Goal: Information Seeking & Learning: Understand process/instructions

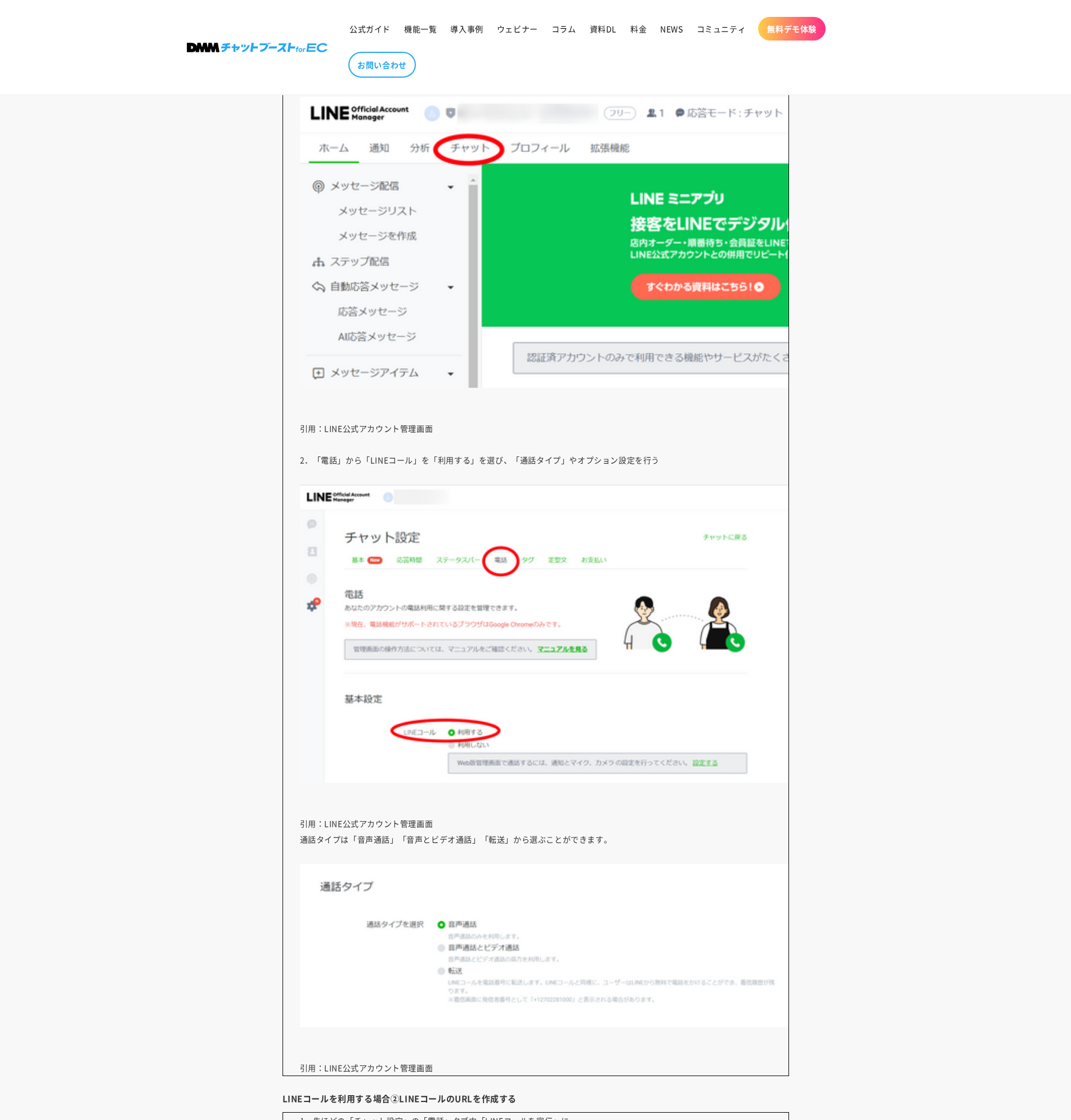
scroll to position [5495, 0]
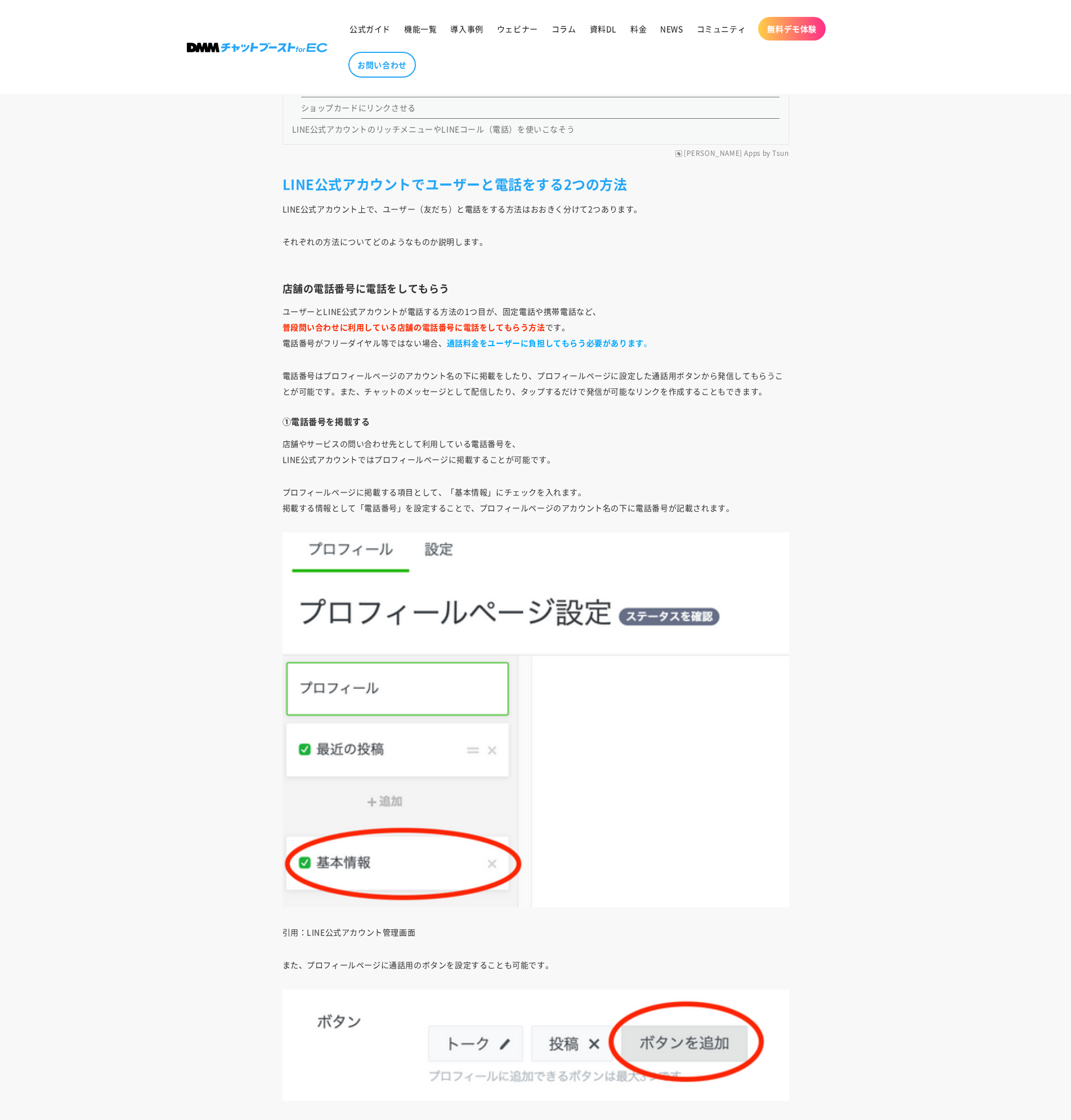
scroll to position [1407, 0]
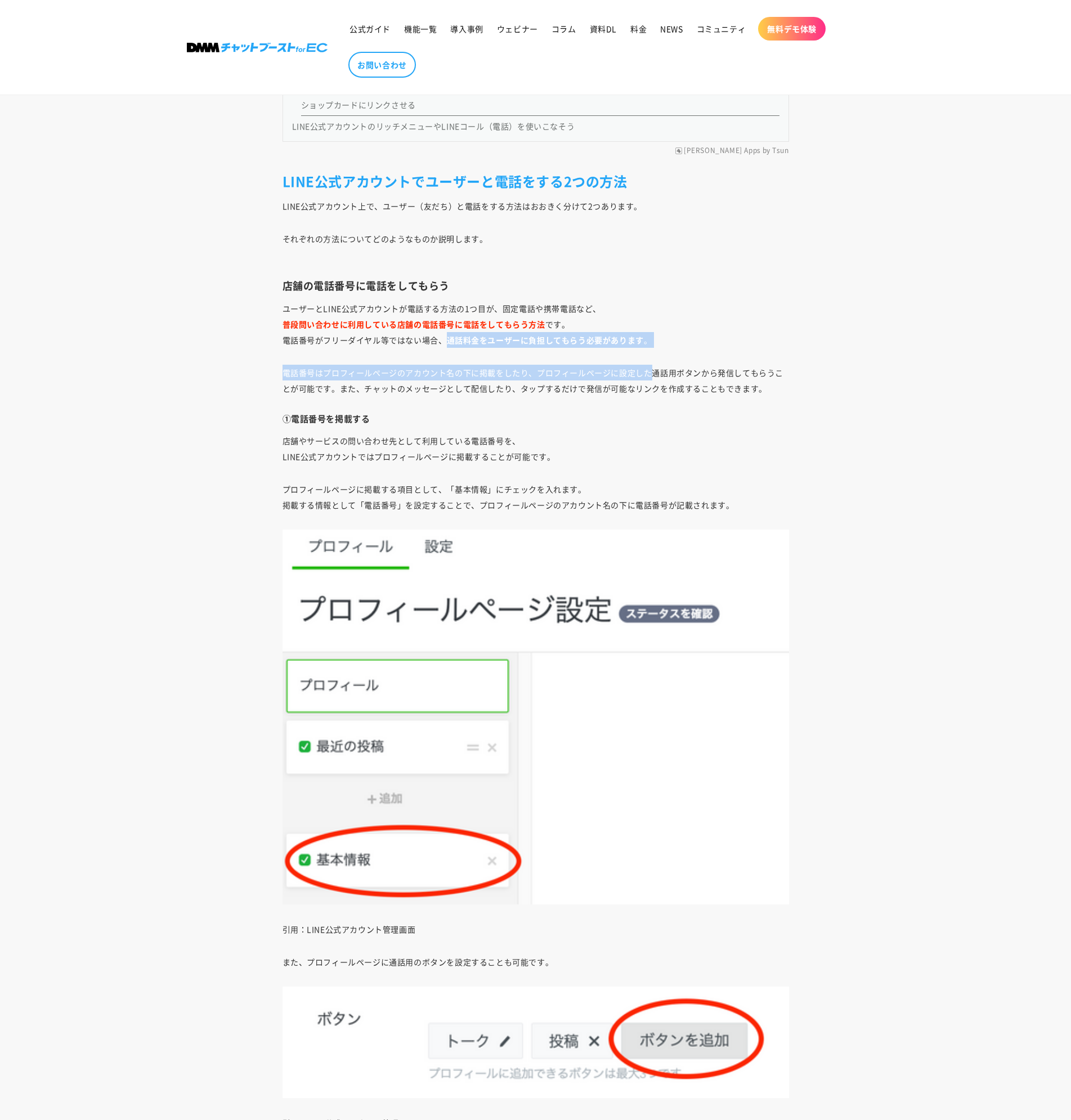
drag, startPoint x: 450, startPoint y: 343, endPoint x: 653, endPoint y: 351, distance: 203.2
click at [348, 345] on p "ユーザーとLINE公式アカウントが電話する方法の1つ目が、固定電話や携帯電話など、 普段問い合わせに利用している店舗の電話番号に電話をしてもらう方法 です。 …" at bounding box center [536, 324] width 507 height 47
click at [301, 339] on p "ユーザーとLINE公式アカウントが電話する方法の1つ目が、固定電話や携帯電話など、 普段問い合わせに利用している店舗の電話番号に電話をしてもらう方法 です。 …" at bounding box center [536, 324] width 507 height 47
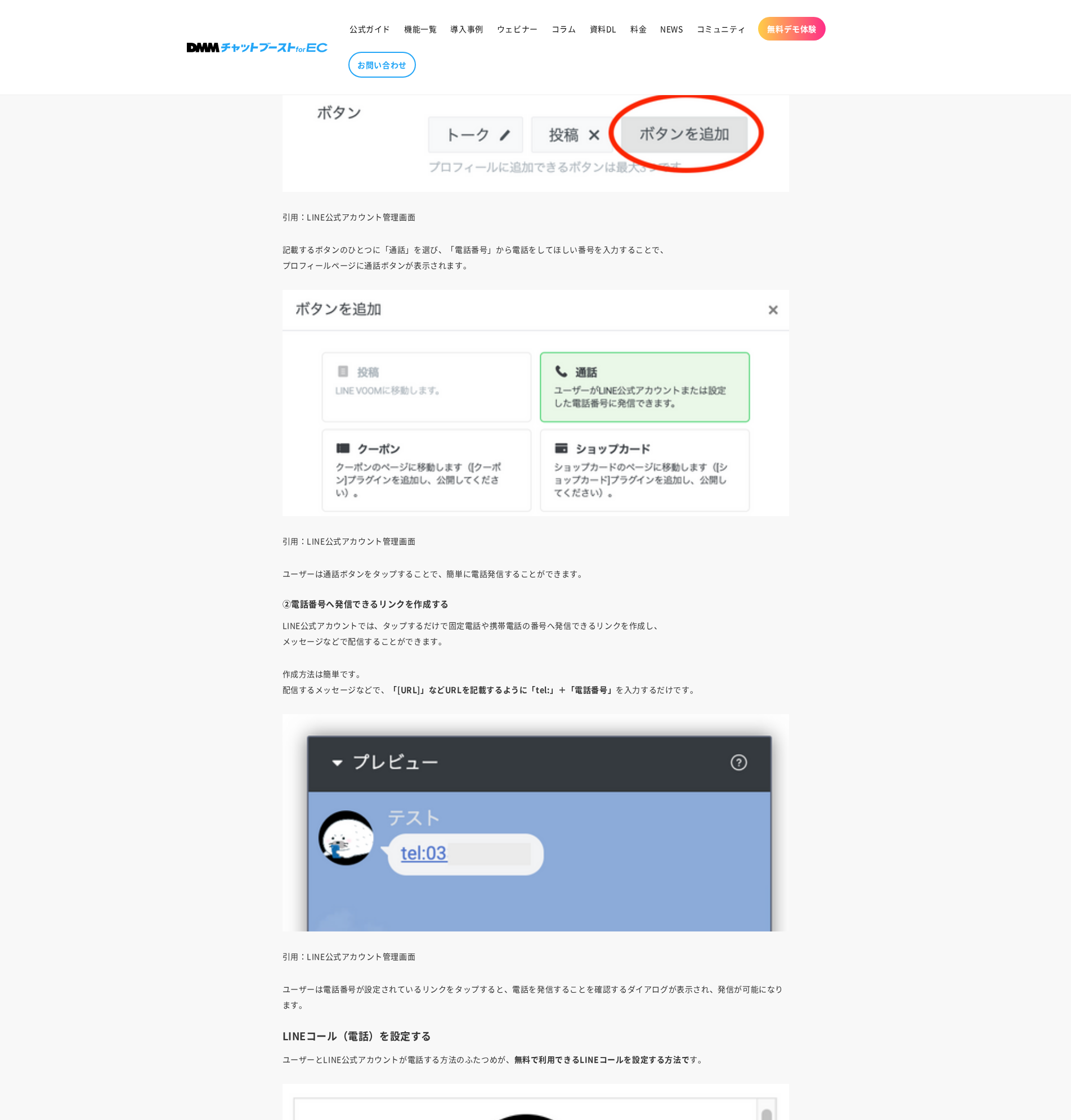
scroll to position [2307, 0]
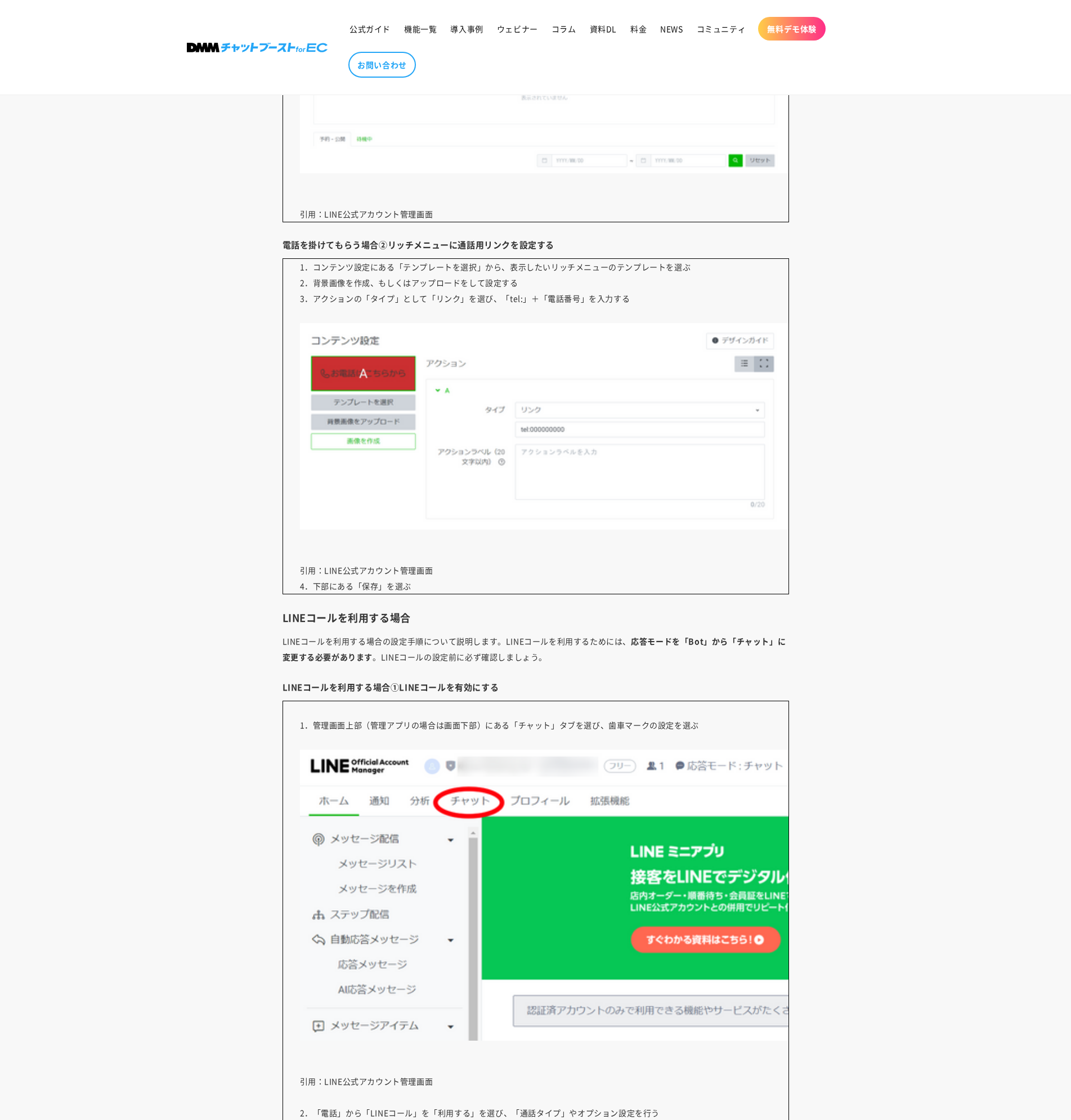
scroll to position [4784, 0]
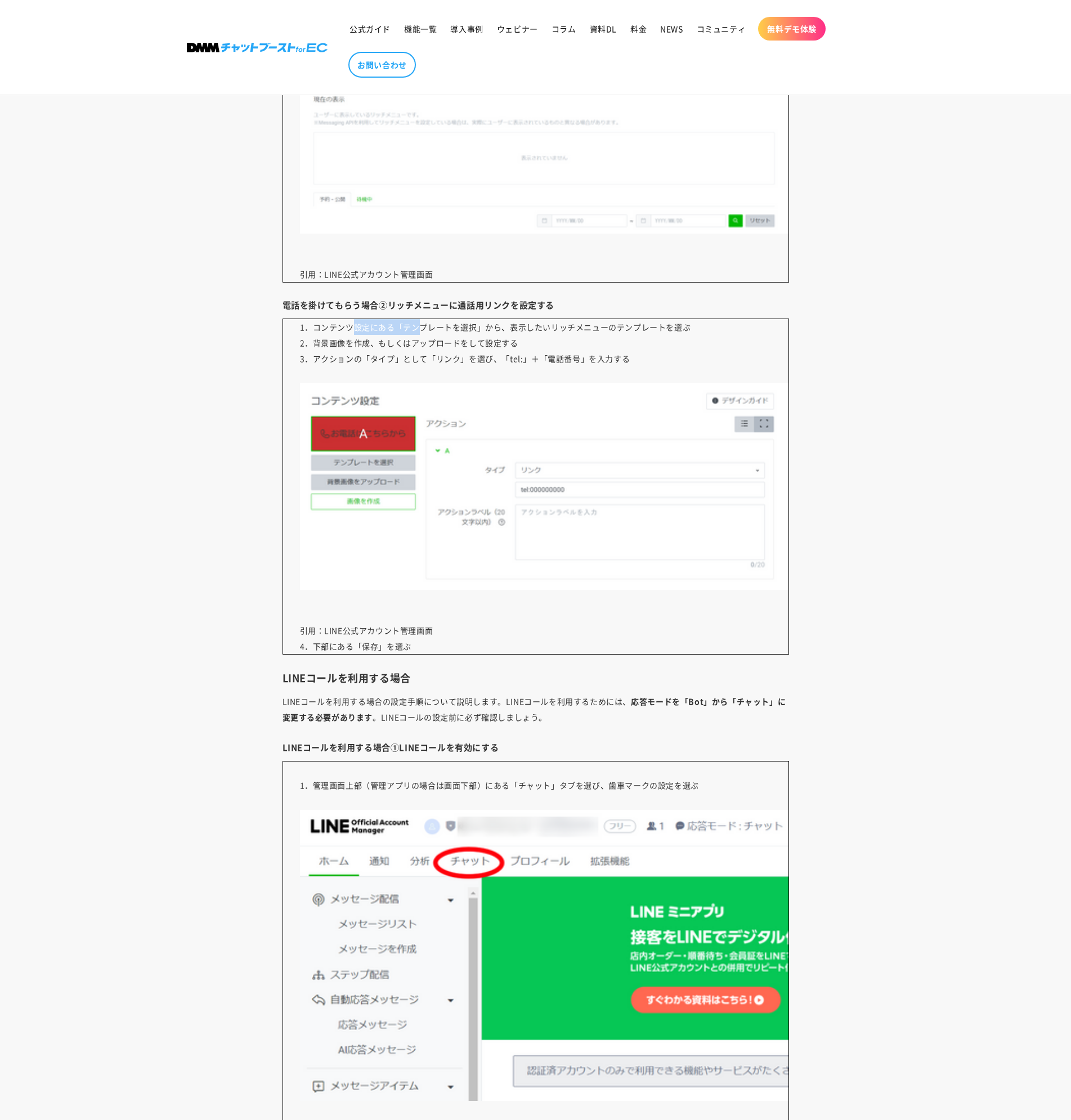
drag, startPoint x: 352, startPoint y: 331, endPoint x: 416, endPoint y: 329, distance: 64.0
click at [416, 329] on p "1．コンテンツ設定にある「テンプレートを選択」から、表示したいリッチメニューのテンプレートを選ぶ 2．背景画像を作成、もしくはアップロードをして設定する 3．…" at bounding box center [536, 486] width 507 height 336
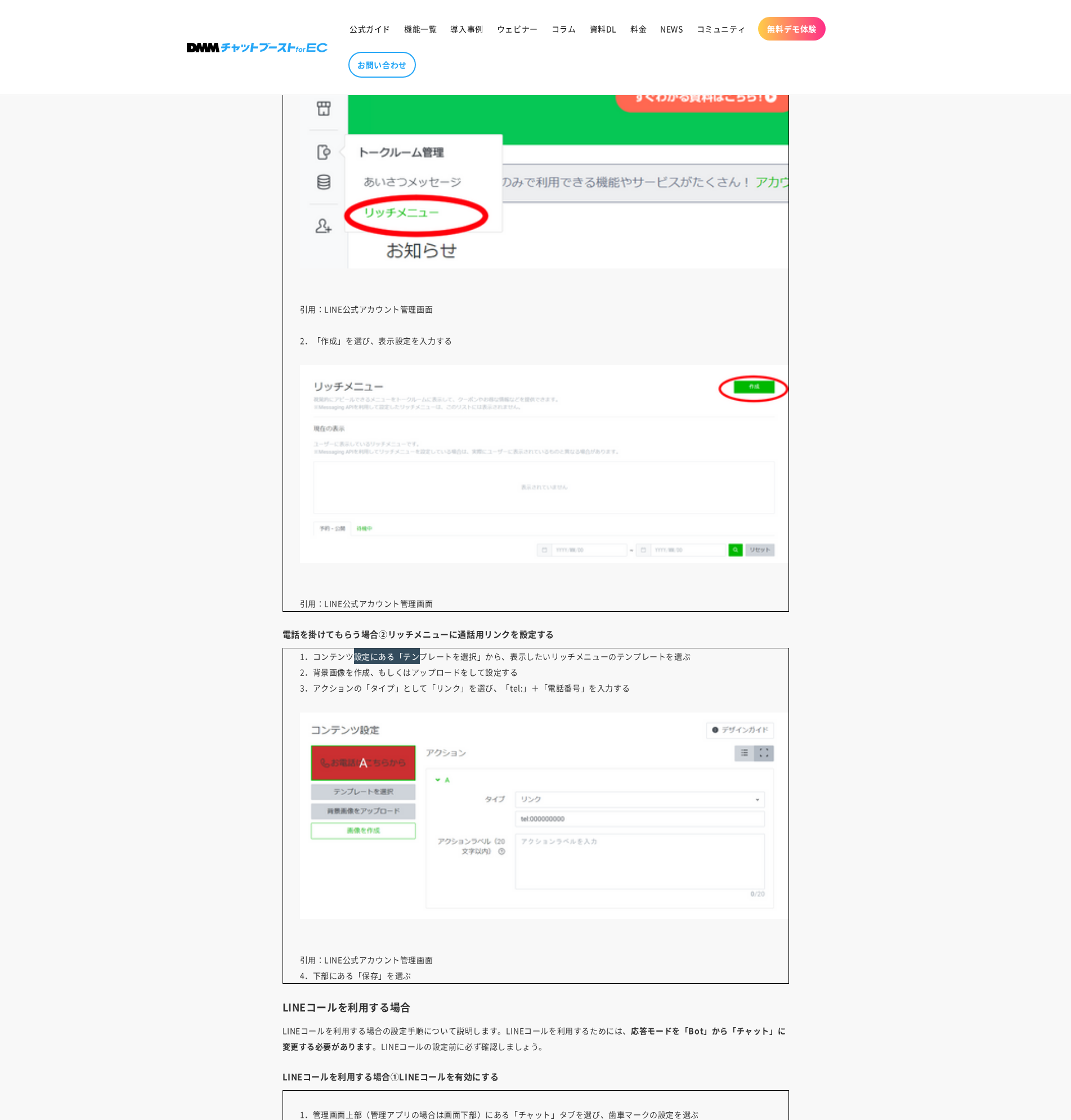
scroll to position [4446, 0]
